Goal: Task Accomplishment & Management: Manage account settings

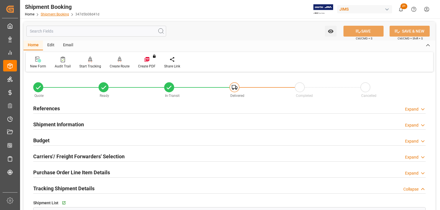
click at [56, 13] on link "Shipment Booking" at bounding box center [55, 14] width 28 height 4
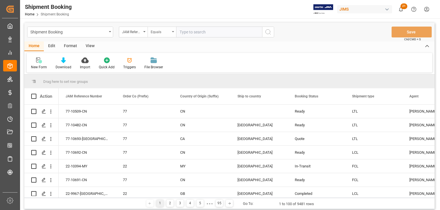
click at [174, 32] on div "Equals" at bounding box center [161, 32] width 29 height 11
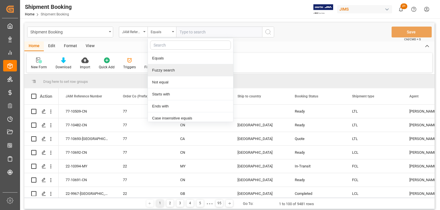
click at [174, 71] on div "Fuzzy search" at bounding box center [190, 70] width 85 height 12
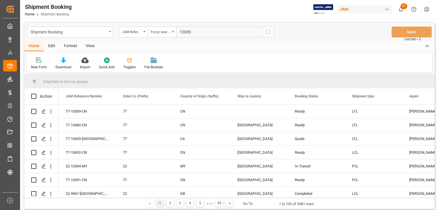
type input "10089"
click at [267, 32] on icon "search button" at bounding box center [267, 32] width 7 height 7
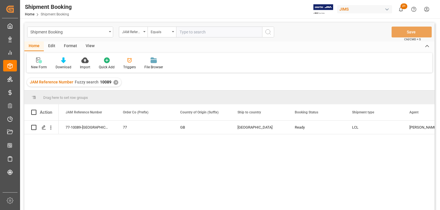
click at [93, 45] on div "View" at bounding box center [89, 46] width 17 height 10
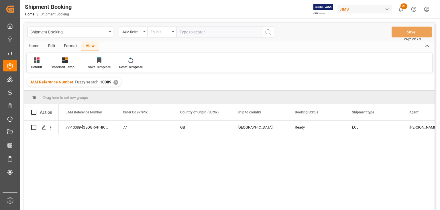
click at [100, 168] on div "77-10089-GB 77 GB Canada Ready LCL [PERSON_NAME]. [PERSON_NAME] ([GEOGRAPHIC_DA…" at bounding box center [246, 167] width 375 height 93
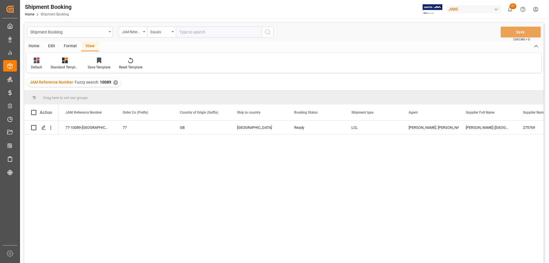
click at [90, 46] on div "View" at bounding box center [89, 46] width 17 height 10
click at [39, 62] on icon at bounding box center [37, 61] width 6 height 6
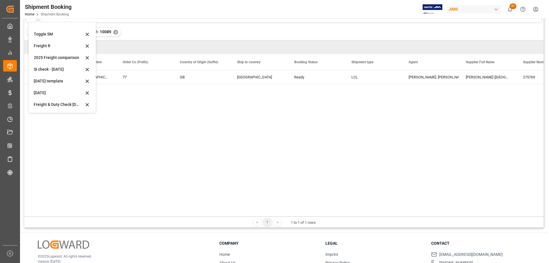
scroll to position [57, 0]
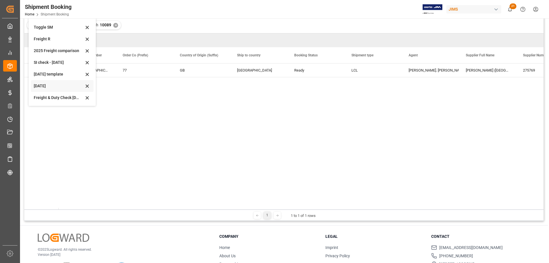
click at [34, 86] on div "[DATE]" at bounding box center [59, 86] width 50 height 6
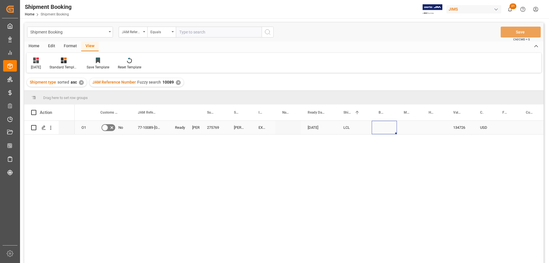
click at [382, 127] on div "Press SPACE to select this row." at bounding box center [384, 127] width 25 height 13
click at [439, 126] on div "Press SPACE to select this row." at bounding box center [486, 127] width 37 height 13
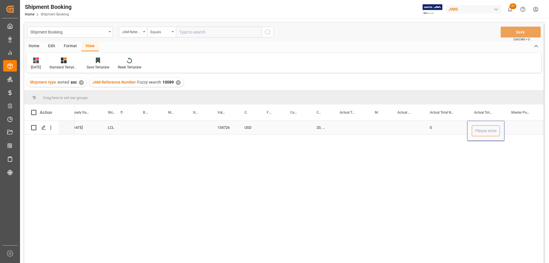
click at [439, 131] on input "Press SPACE to select this row." at bounding box center [486, 130] width 28 height 11
type input "5588"
click at [439, 122] on div "Press SPACE to select this row." at bounding box center [523, 127] width 37 height 13
click at [439, 128] on div "Press SPACE to select this row." at bounding box center [523, 127] width 37 height 13
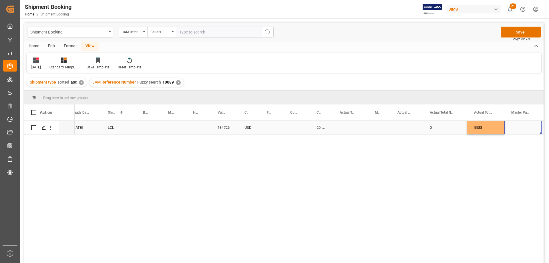
click at [439, 128] on div "Press SPACE to select this row." at bounding box center [523, 127] width 37 height 13
click at [439, 131] on icon "open menu" at bounding box center [531, 131] width 7 height 7
click at [439, 128] on div "5588" at bounding box center [486, 127] width 37 height 13
click at [398, 129] on div "Press SPACE to select this row." at bounding box center [407, 127] width 32 height 13
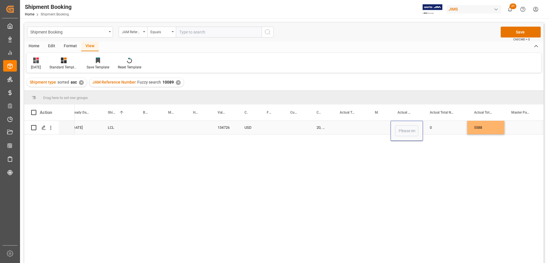
click at [345, 130] on div "Press SPACE to select this row." at bounding box center [350, 127] width 35 height 13
click at [350, 129] on input "Press SPACE to select this row." at bounding box center [351, 130] width 26 height 11
type input "5588"
click at [378, 125] on div "Press SPACE to select this row." at bounding box center [379, 127] width 23 height 13
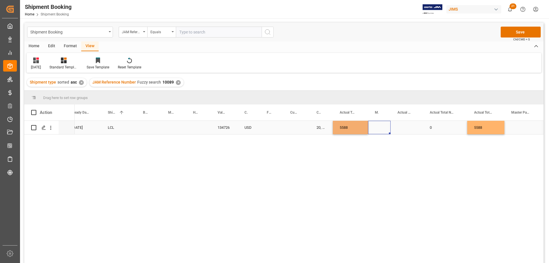
click at [378, 125] on div "Press SPACE to select this row." at bounding box center [379, 127] width 23 height 13
click at [380, 129] on icon "open menu" at bounding box center [380, 131] width 7 height 7
click at [379, 147] on div "KG" at bounding box center [379, 147] width 13 height 20
type input "KG"
click at [439, 126] on div "5588" at bounding box center [486, 127] width 37 height 13
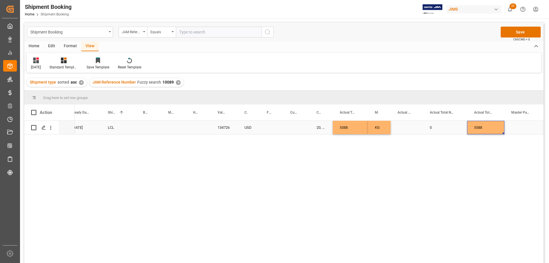
click at [439, 126] on div "5588" at bounding box center [486, 127] width 37 height 13
drag, startPoint x: 485, startPoint y: 130, endPoint x: 457, endPoint y: 125, distance: 28.7
click at [439, 125] on div "EXW [PERSON_NAME] [GEOGRAPHIC_DATA] [DATE] LCL 134726 USD 20, 40, 40HQ, 45, 53 …" at bounding box center [542, 128] width 1406 height 14
type input "5588"
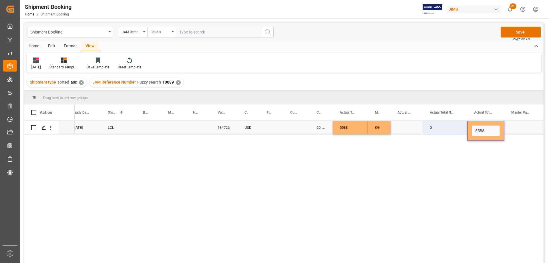
click at [438, 127] on div "0" at bounding box center [445, 127] width 44 height 13
click at [438, 127] on input "0" at bounding box center [445, 130] width 35 height 11
type input "33.90"
click at [439, 124] on div "5588" at bounding box center [486, 127] width 37 height 13
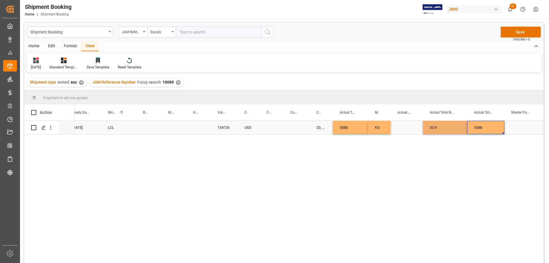
click at [439, 124] on div "5588" at bounding box center [486, 127] width 37 height 13
click at [439, 127] on input "5588" at bounding box center [486, 130] width 28 height 11
click at [439, 128] on div "33.9" at bounding box center [445, 127] width 44 height 13
click at [439, 126] on div "33.9" at bounding box center [445, 127] width 44 height 13
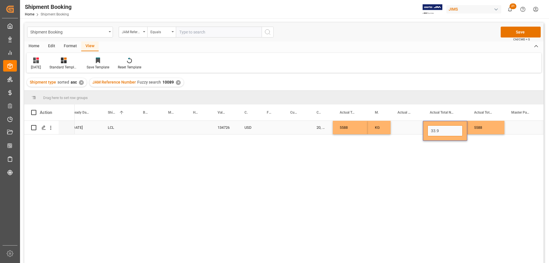
drag, startPoint x: 440, startPoint y: 130, endPoint x: 426, endPoint y: 130, distance: 14.0
click at [426, 130] on div "33.9" at bounding box center [445, 131] width 44 height 20
click at [439, 159] on div "EXW [PERSON_NAME] [GEOGRAPHIC_DATA] [DATE] LCL 134726 USD 20, 40, 40HQ, 45, 53 …" at bounding box center [309, 194] width 469 height 146
drag, startPoint x: 441, startPoint y: 132, endPoint x: 422, endPoint y: 131, distance: 18.7
click at [422, 131] on div "EXW [PERSON_NAME] [GEOGRAPHIC_DATA] [DATE] LCL 134726 USD 20, 40, 40HQ, 45, 53 …" at bounding box center [542, 128] width 1406 height 14
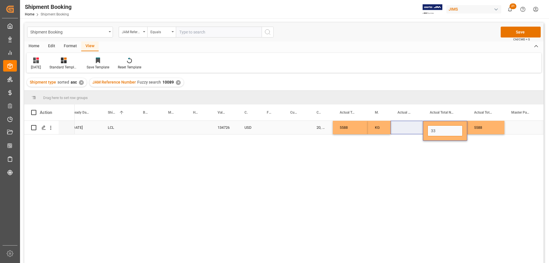
type input "3"
type input "0"
click at [439, 127] on div "5588" at bounding box center [486, 127] width 37 height 13
click at [439, 125] on div "5588" at bounding box center [486, 127] width 37 height 13
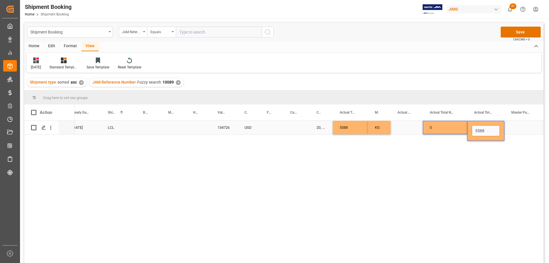
drag, startPoint x: 485, startPoint y: 132, endPoint x: 447, endPoint y: 126, distance: 38.9
click at [439, 126] on div "EXW [PERSON_NAME] [GEOGRAPHIC_DATA] [DATE] LCL 134726 USD 20, 40, 40HQ, 45, 53 …" at bounding box center [542, 128] width 1406 height 14
type input "33.9"
click at [439, 127] on div "Press SPACE to select this row." at bounding box center [523, 127] width 37 height 13
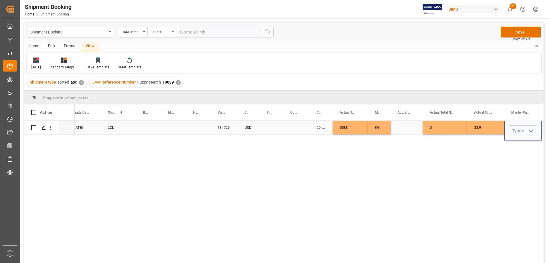
click at [439, 132] on polyline "open menu" at bounding box center [531, 131] width 3 height 2
click at [439, 149] on div "CBM" at bounding box center [523, 147] width 27 height 20
type input "CBM"
click at [412, 128] on div "Press SPACE to select this row." at bounding box center [407, 127] width 32 height 13
click at [439, 33] on button "Save" at bounding box center [521, 32] width 40 height 11
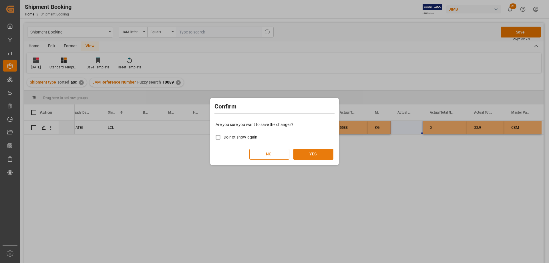
click at [317, 155] on button "YES" at bounding box center [314, 154] width 40 height 11
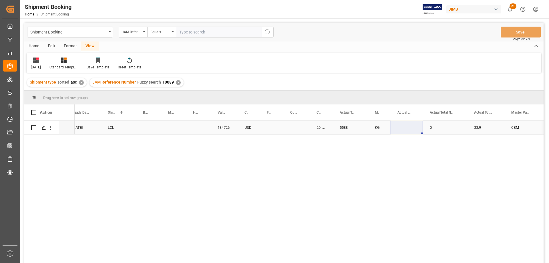
click at [139, 128] on div "Press SPACE to select this row." at bounding box center [148, 127] width 25 height 13
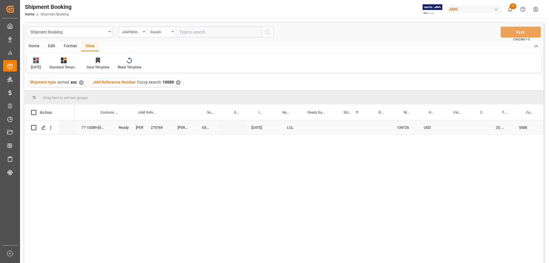
scroll to position [0, 0]
